Goal: Transaction & Acquisition: Book appointment/travel/reservation

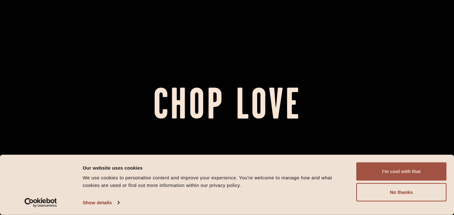
click at [385, 172] on button "I'm cool with that" at bounding box center [401, 171] width 90 height 18
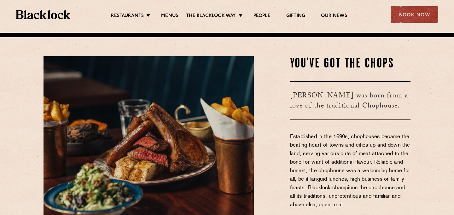
scroll to position [181, 0]
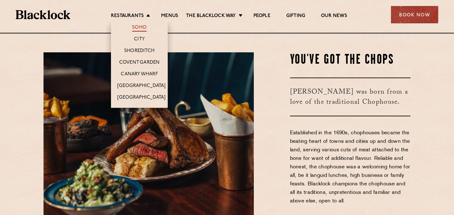
click at [139, 29] on link "Soho" at bounding box center [139, 28] width 14 height 7
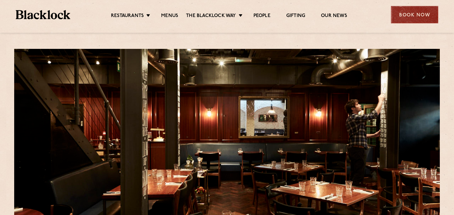
click at [417, 15] on div "Book Now" at bounding box center [414, 14] width 47 height 17
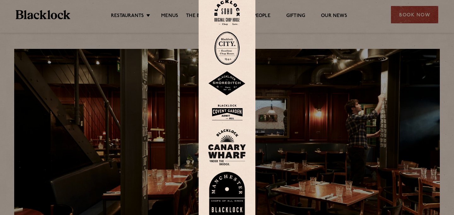
click at [312, 51] on div at bounding box center [227, 107] width 454 height 215
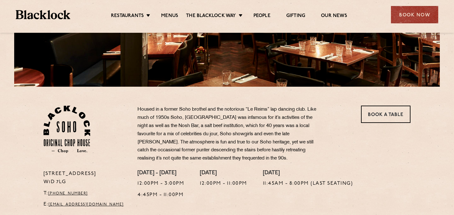
scroll to position [245, 0]
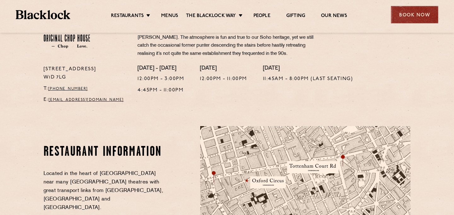
click at [411, 21] on div "Book Now" at bounding box center [414, 14] width 47 height 17
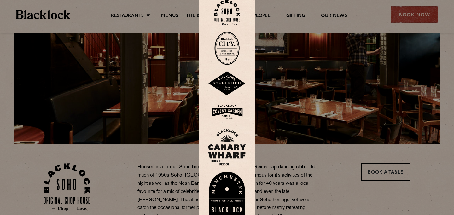
scroll to position [0, 0]
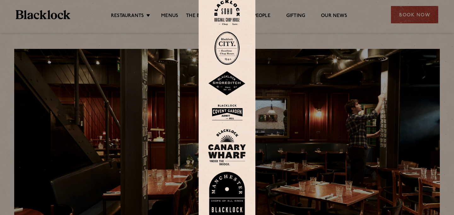
click at [231, 20] on img at bounding box center [226, 13] width 25 height 26
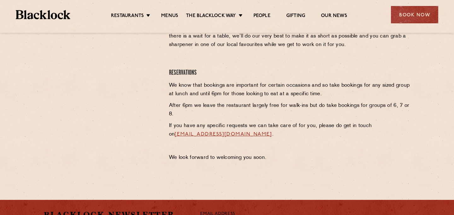
scroll to position [255, 0]
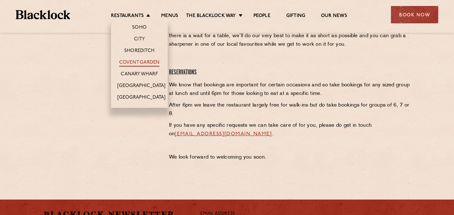
click at [142, 60] on link "Covent Garden" at bounding box center [139, 63] width 41 height 7
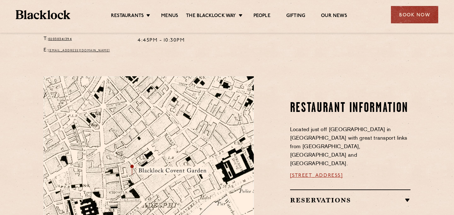
scroll to position [288, 0]
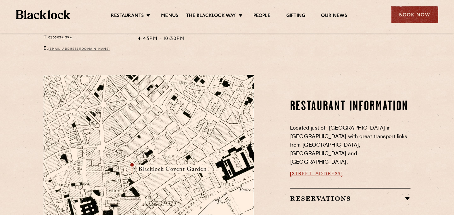
click at [412, 12] on div "Book Now" at bounding box center [414, 14] width 47 height 17
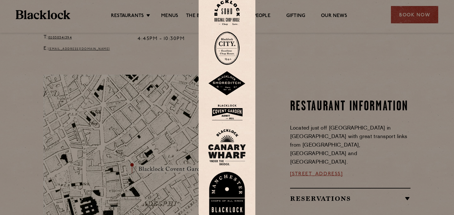
click at [226, 111] on img at bounding box center [227, 112] width 38 height 20
